Goal: Task Accomplishment & Management: Manage account settings

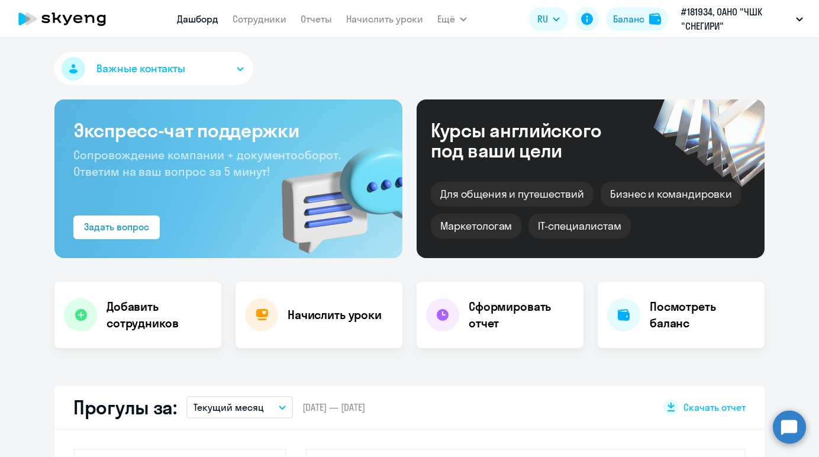
select select "30"
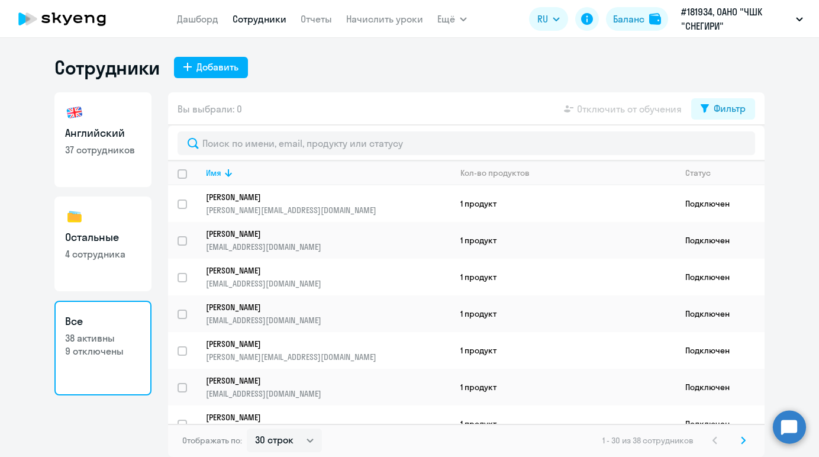
select select "30"
click at [380, 25] on app-menu-item-link "Начислить уроки" at bounding box center [384, 19] width 77 height 15
click at [376, 17] on link "Начислить уроки" at bounding box center [384, 19] width 77 height 12
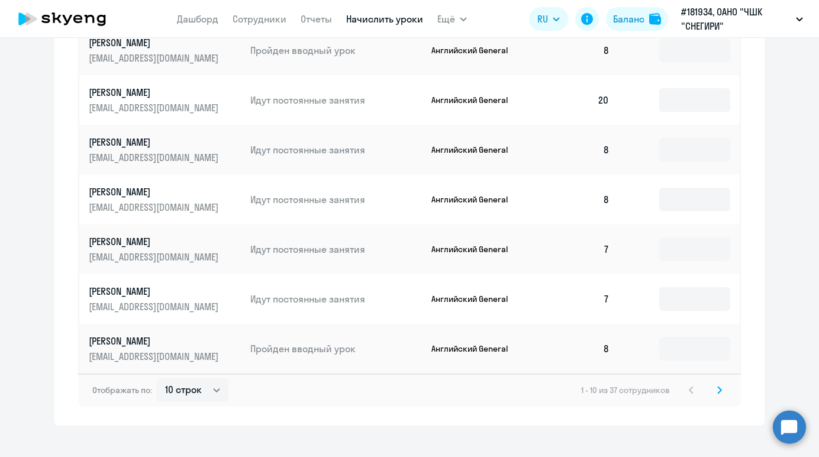
scroll to position [764, 0]
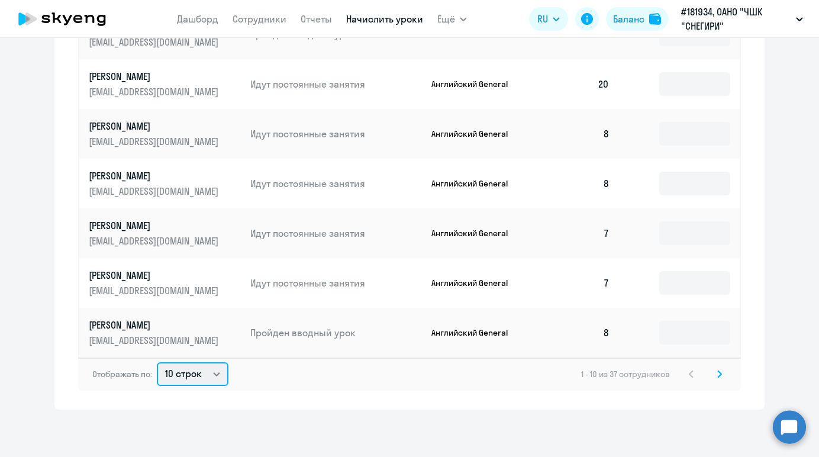
click at [218, 377] on select "10 строк 30 строк 50 строк" at bounding box center [193, 374] width 72 height 24
select select "50"
click at [157, 362] on select "10 строк 30 строк 50 строк" at bounding box center [193, 374] width 72 height 24
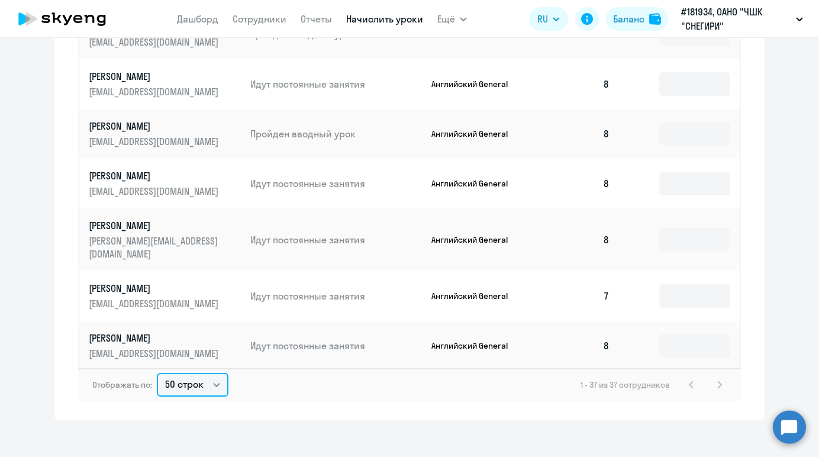
scroll to position [775, 0]
